Goal: Navigation & Orientation: Find specific page/section

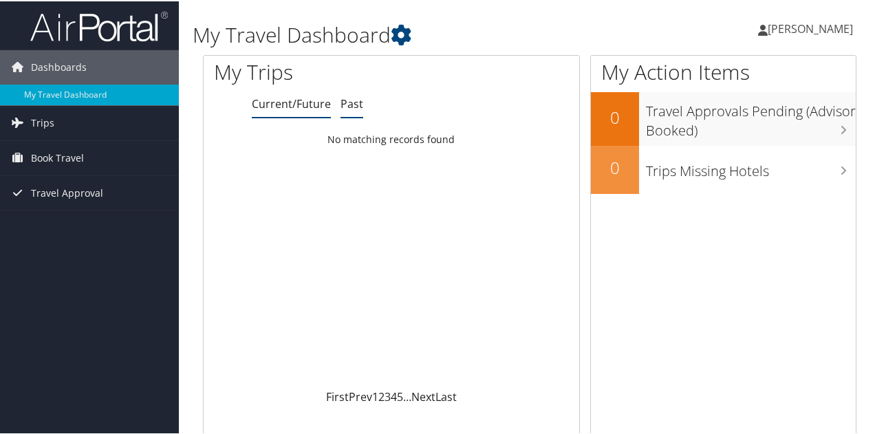
click at [350, 104] on link "Past" at bounding box center [352, 102] width 23 height 15
click at [275, 106] on link "Current/Future" at bounding box center [291, 102] width 79 height 15
click at [39, 123] on span "Trips" at bounding box center [42, 122] width 23 height 34
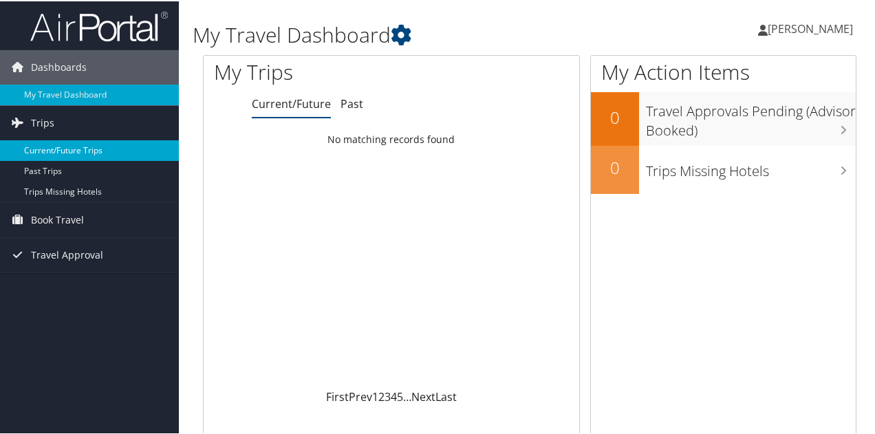
click at [45, 144] on link "Current/Future Trips" at bounding box center [89, 149] width 179 height 21
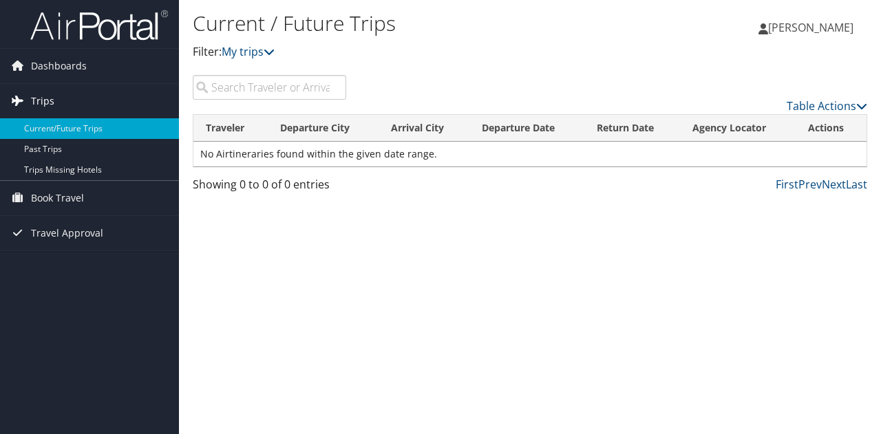
click at [36, 100] on span "Trips" at bounding box center [42, 101] width 23 height 34
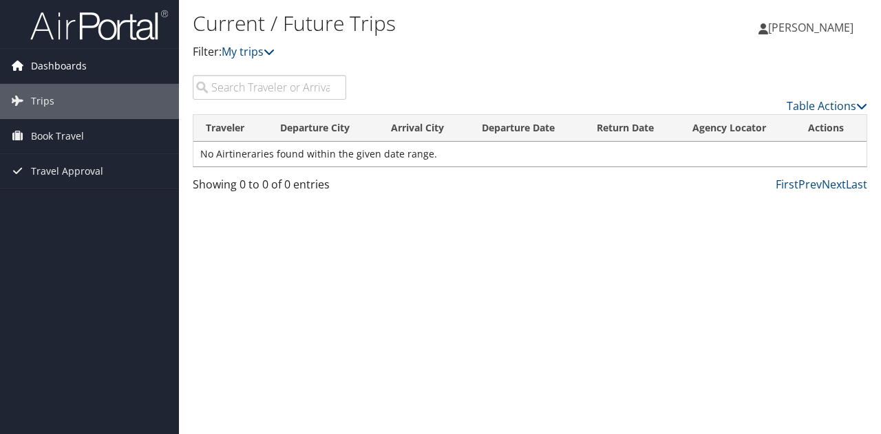
click at [65, 67] on span "Dashboards" at bounding box center [59, 66] width 56 height 34
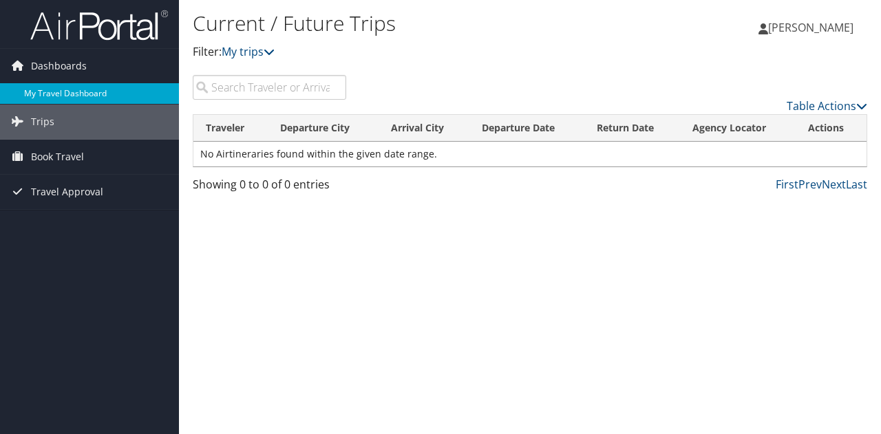
click at [76, 92] on link "My Travel Dashboard" at bounding box center [89, 93] width 179 height 21
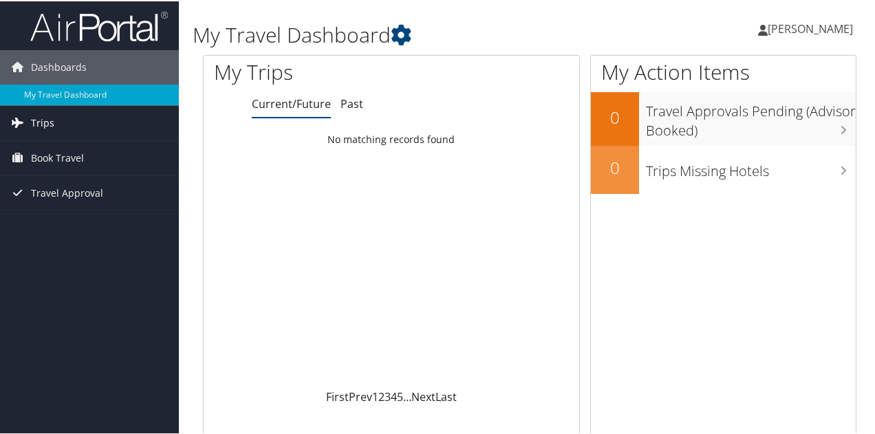
click at [48, 127] on span "Trips" at bounding box center [42, 122] width 23 height 34
click at [63, 221] on span "Book Travel" at bounding box center [57, 219] width 53 height 34
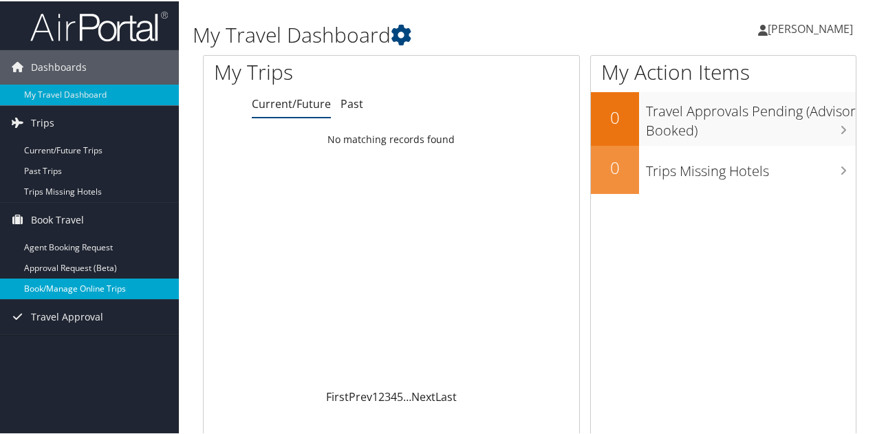
click at [65, 286] on link "Book/Manage Online Trips" at bounding box center [89, 287] width 179 height 21
